Goal: Task Accomplishment & Management: Use online tool/utility

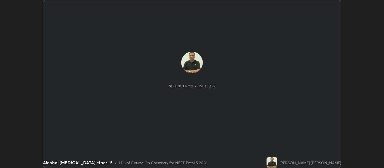
scroll to position [168, 383]
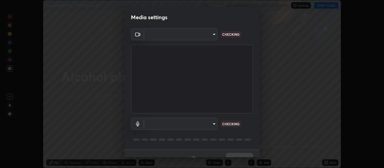
type input "0d049437951fd4140923ddd983d62ee20e888b7fe7080c9a8fddf2b3b9629313"
type input "default"
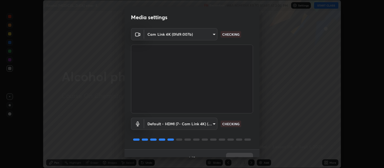
click at [257, 146] on div "Cam Link 4K (0fd9:007b) 0d049437951fd4140923ddd983d62ee20e888b7fe7080c9a8fddf2b…" at bounding box center [191, 88] width 135 height 121
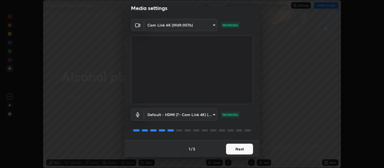
click at [243, 149] on button "Next" at bounding box center [239, 148] width 27 height 11
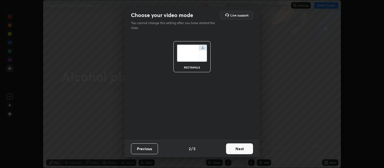
scroll to position [0, 0]
click at [247, 150] on button "Next" at bounding box center [239, 148] width 27 height 11
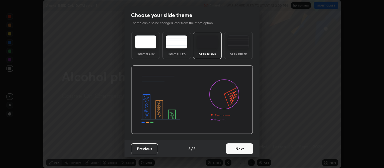
click at [237, 145] on button "Next" at bounding box center [239, 148] width 27 height 11
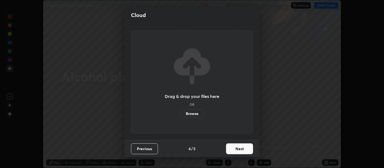
click at [239, 149] on button "Next" at bounding box center [239, 148] width 27 height 11
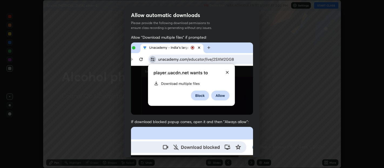
click at [260, 133] on div "Allow automatic downloads Please provide the following download permissions to …" at bounding box center [192, 84] width 384 height 168
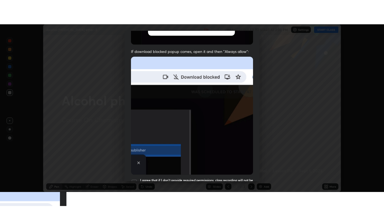
scroll to position [119, 0]
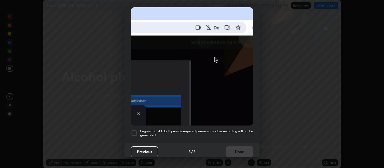
click at [260, 145] on div "Allow automatic downloads Please provide the following download permissions to …" at bounding box center [192, 84] width 384 height 168
click at [136, 130] on div at bounding box center [134, 133] width 6 height 6
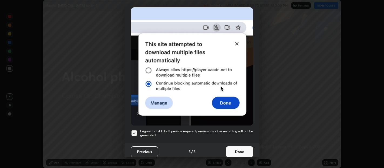
click at [239, 150] on button "Done" at bounding box center [239, 151] width 27 height 11
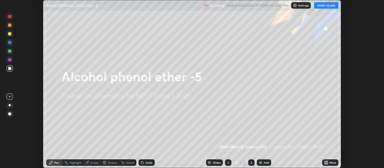
click at [329, 5] on button "START CLASS" at bounding box center [326, 5] width 24 height 6
click at [331, 162] on div "More" at bounding box center [332, 162] width 7 height 3
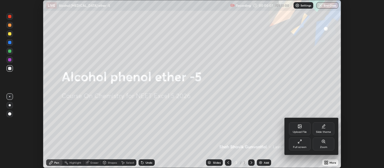
click at [300, 140] on icon at bounding box center [300, 140] width 1 height 1
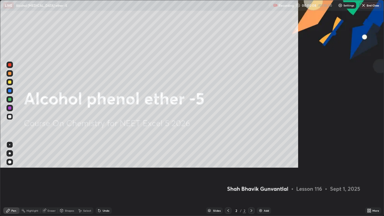
scroll to position [216, 384]
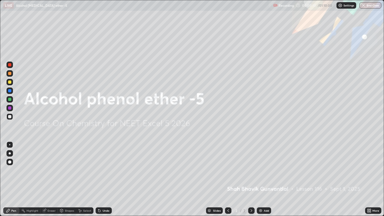
click at [264, 167] on div "Add" at bounding box center [266, 210] width 5 height 3
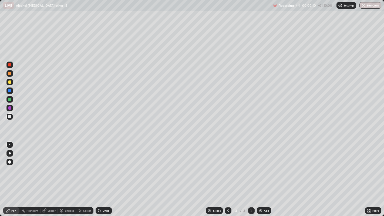
click at [265, 167] on div "Add" at bounding box center [266, 210] width 5 height 3
click at [266, 167] on div "Add" at bounding box center [266, 210] width 5 height 3
click at [252, 167] on div at bounding box center [251, 210] width 6 height 6
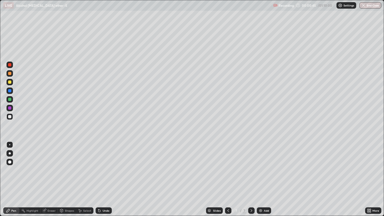
click at [252, 167] on div at bounding box center [251, 210] width 6 height 6
click at [261, 167] on img at bounding box center [260, 210] width 4 height 4
click at [262, 167] on div "Add" at bounding box center [264, 210] width 14 height 6
click at [263, 167] on div "Add" at bounding box center [264, 210] width 14 height 6
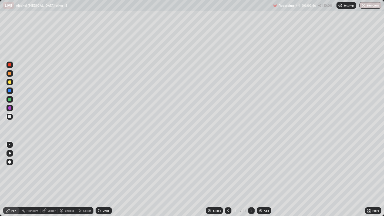
click at [264, 167] on div "Add" at bounding box center [266, 210] width 5 height 3
click at [264, 167] on div "Add" at bounding box center [264, 210] width 14 height 6
click at [227, 167] on icon at bounding box center [228, 210] width 4 height 4
click at [227, 167] on icon at bounding box center [228, 210] width 2 height 3
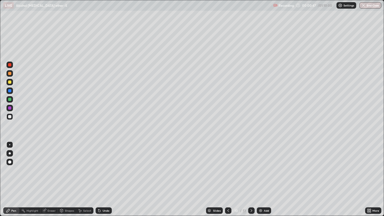
click at [227, 167] on icon at bounding box center [228, 210] width 4 height 4
click at [227, 167] on icon at bounding box center [228, 210] width 2 height 3
click at [227, 167] on icon at bounding box center [228, 210] width 4 height 4
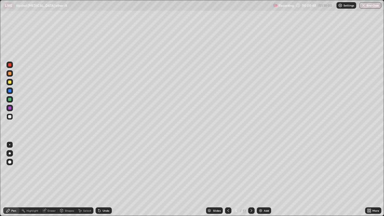
click at [228, 167] on icon at bounding box center [228, 210] width 4 height 4
click at [228, 167] on icon at bounding box center [228, 210] width 2 height 3
click at [9, 80] on div at bounding box center [9, 81] width 3 height 3
click at [8, 99] on div at bounding box center [9, 99] width 3 height 3
click at [10, 109] on div at bounding box center [9, 107] width 3 height 3
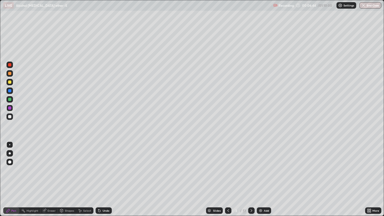
click at [9, 91] on div at bounding box center [9, 90] width 3 height 3
click at [8, 115] on div at bounding box center [9, 116] width 6 height 6
click at [127, 167] on div "Slides 3 / 13 Add" at bounding box center [238, 210] width 253 height 11
click at [10, 81] on div at bounding box center [9, 81] width 3 height 3
click at [11, 90] on div at bounding box center [9, 90] width 6 height 6
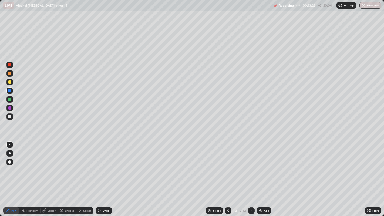
click at [12, 82] on div at bounding box center [9, 82] width 6 height 6
click at [10, 90] on div at bounding box center [9, 90] width 3 height 3
click at [11, 82] on div at bounding box center [9, 81] width 3 height 3
click at [250, 167] on icon at bounding box center [251, 210] width 4 height 4
click at [9, 74] on div at bounding box center [9, 73] width 3 height 3
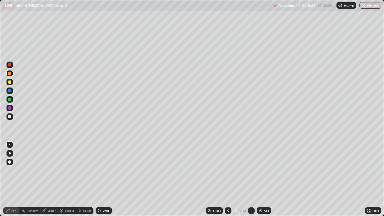
click at [10, 89] on div at bounding box center [9, 90] width 3 height 3
click at [227, 167] on icon at bounding box center [228, 210] width 4 height 4
click at [9, 153] on div at bounding box center [10, 153] width 2 height 2
click at [250, 167] on icon at bounding box center [251, 210] width 4 height 4
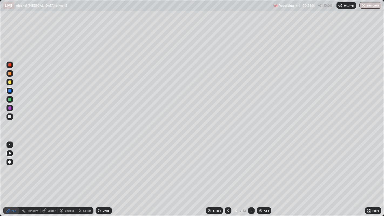
click at [9, 83] on div at bounding box center [9, 81] width 3 height 3
click at [9, 91] on div at bounding box center [9, 90] width 3 height 3
click at [9, 99] on div at bounding box center [9, 99] width 3 height 3
click at [9, 144] on div at bounding box center [9, 144] width 1 height 1
click at [9, 82] on div at bounding box center [9, 81] width 3 height 3
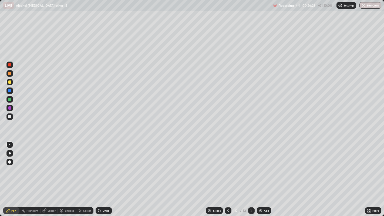
click at [251, 167] on icon at bounding box center [251, 210] width 2 height 3
click at [8, 99] on div at bounding box center [9, 99] width 3 height 3
click at [8, 107] on div at bounding box center [9, 107] width 3 height 3
click at [6, 83] on div at bounding box center [9, 82] width 6 height 6
click at [9, 116] on div at bounding box center [9, 116] width 3 height 3
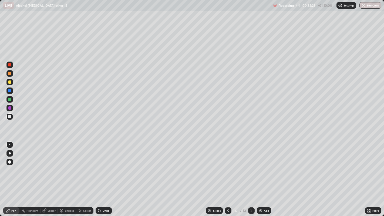
click at [251, 167] on div at bounding box center [251, 210] width 6 height 6
click at [10, 73] on div at bounding box center [9, 73] width 3 height 3
click at [11, 67] on div at bounding box center [9, 65] width 6 height 6
click at [13, 92] on div at bounding box center [9, 90] width 9 height 9
click at [6, 82] on div at bounding box center [9, 82] width 6 height 6
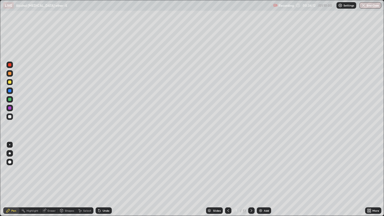
click at [10, 98] on div at bounding box center [9, 99] width 3 height 3
click at [227, 167] on icon at bounding box center [228, 210] width 4 height 4
click at [221, 167] on div "Slides" at bounding box center [214, 210] width 17 height 6
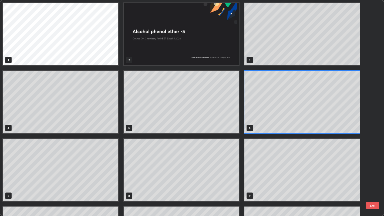
scroll to position [214, 381]
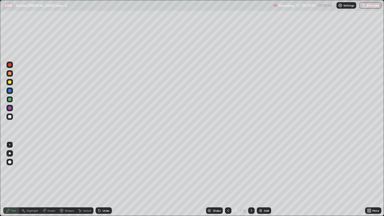
click at [250, 167] on icon at bounding box center [251, 210] width 4 height 4
click at [251, 167] on icon at bounding box center [251, 210] width 4 height 4
click at [250, 167] on icon at bounding box center [251, 210] width 4 height 4
click at [251, 167] on icon at bounding box center [251, 210] width 4 height 4
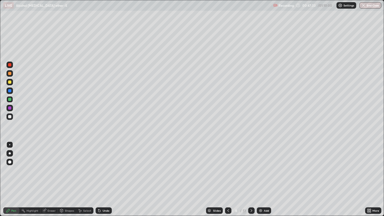
click at [11, 82] on div at bounding box center [9, 81] width 3 height 3
click at [10, 74] on div at bounding box center [9, 73] width 3 height 3
click at [11, 116] on div at bounding box center [9, 116] width 3 height 3
click at [6, 115] on div at bounding box center [9, 116] width 6 height 6
click at [11, 108] on div at bounding box center [9, 107] width 3 height 3
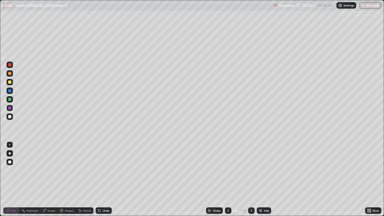
click at [9, 82] on div at bounding box center [9, 81] width 3 height 3
click at [9, 98] on div at bounding box center [9, 99] width 3 height 3
click at [9, 82] on div at bounding box center [9, 81] width 3 height 3
click at [250, 167] on icon at bounding box center [251, 210] width 4 height 4
click at [228, 167] on div at bounding box center [228, 210] width 6 height 6
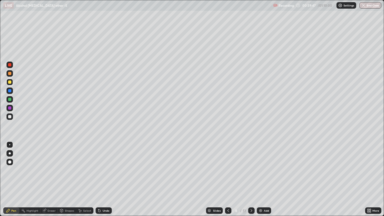
click at [250, 167] on icon at bounding box center [251, 210] width 4 height 4
click at [228, 167] on icon at bounding box center [228, 210] width 4 height 4
click at [250, 167] on icon at bounding box center [251, 210] width 4 height 4
click at [248, 167] on div at bounding box center [251, 210] width 6 height 11
click at [230, 167] on div at bounding box center [228, 210] width 6 height 6
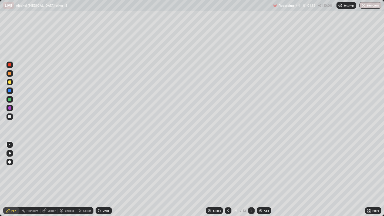
click at [251, 167] on icon at bounding box center [251, 210] width 4 height 4
click at [368, 6] on button "End Class" at bounding box center [370, 5] width 21 height 6
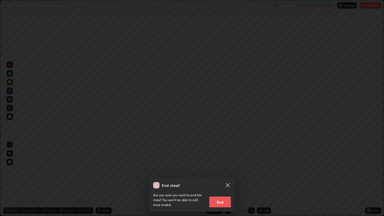
click at [222, 167] on button "End" at bounding box center [220, 201] width 22 height 11
